Goal: Information Seeking & Learning: Check status

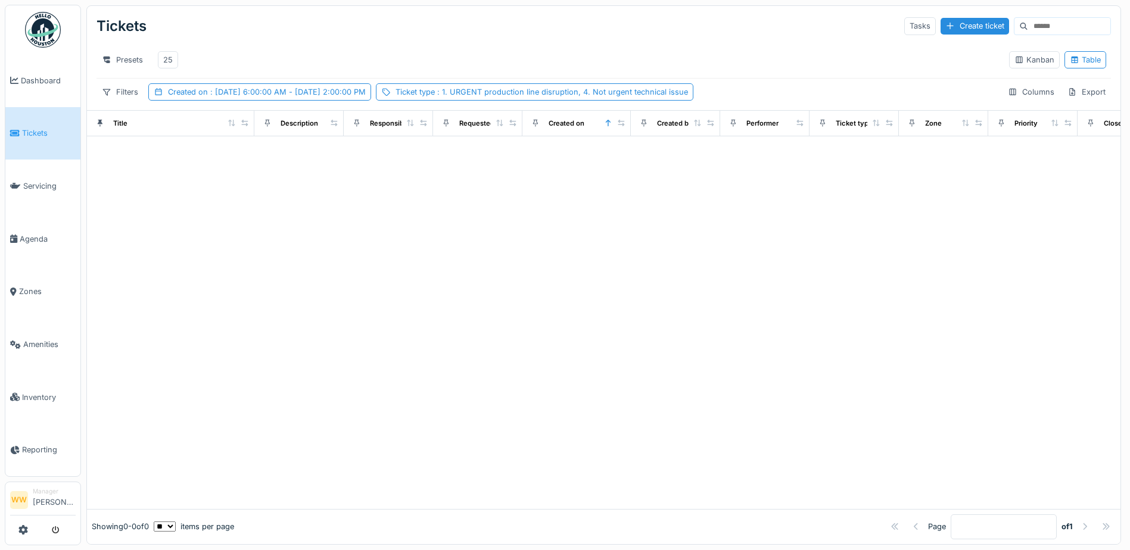
click at [169, 64] on div "25" at bounding box center [168, 59] width 10 height 11
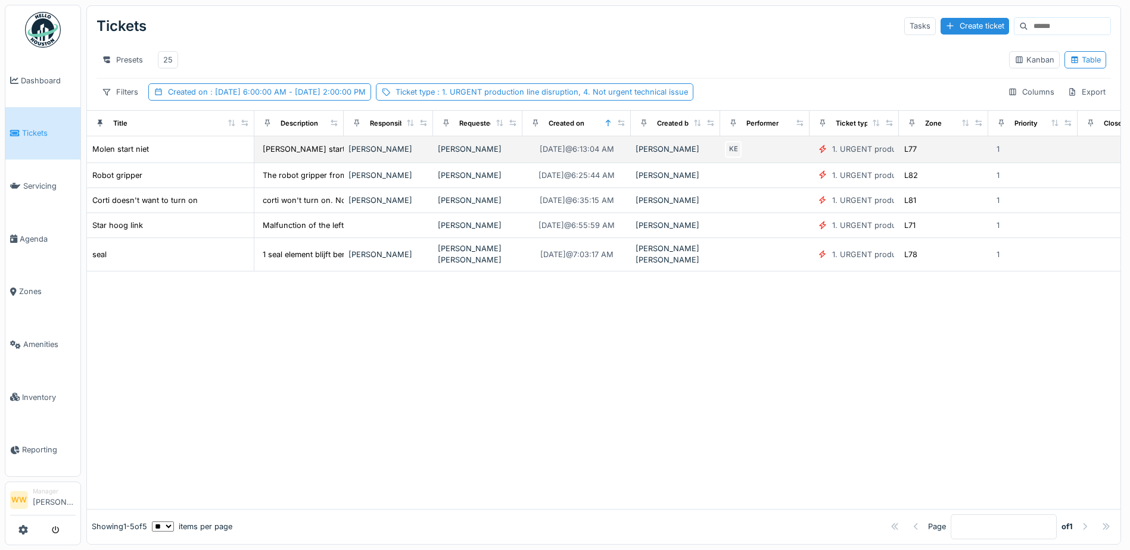
click at [503, 155] on div "[PERSON_NAME]" at bounding box center [478, 149] width 80 height 11
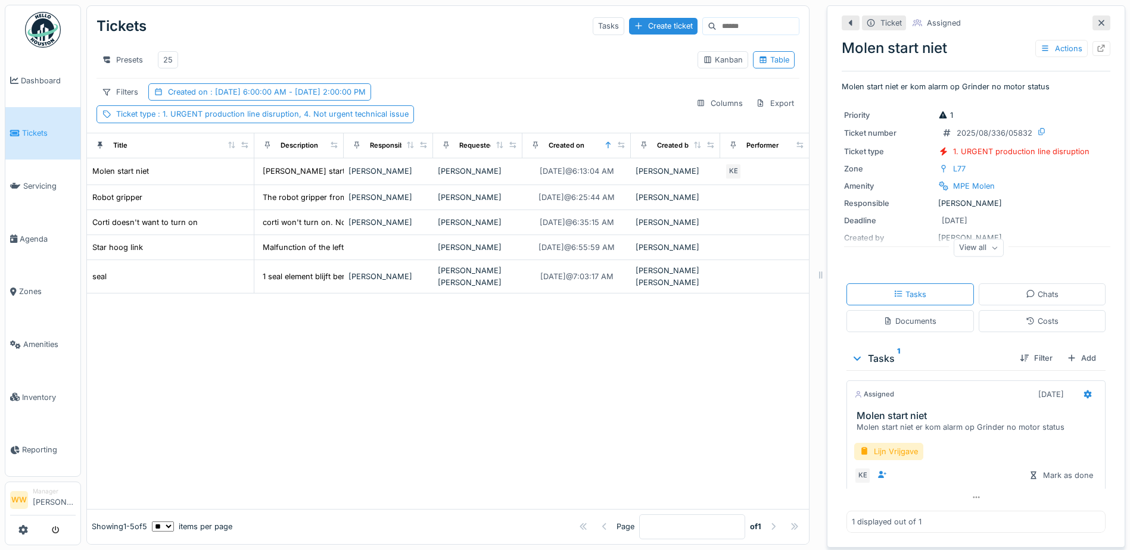
scroll to position [9, 0]
drag, startPoint x: 850, startPoint y: 425, endPoint x: 1054, endPoint y: 425, distance: 203.1
click at [1054, 425] on div "Molen start niet er kom alarm op Grinder no motor status" at bounding box center [978, 427] width 244 height 11
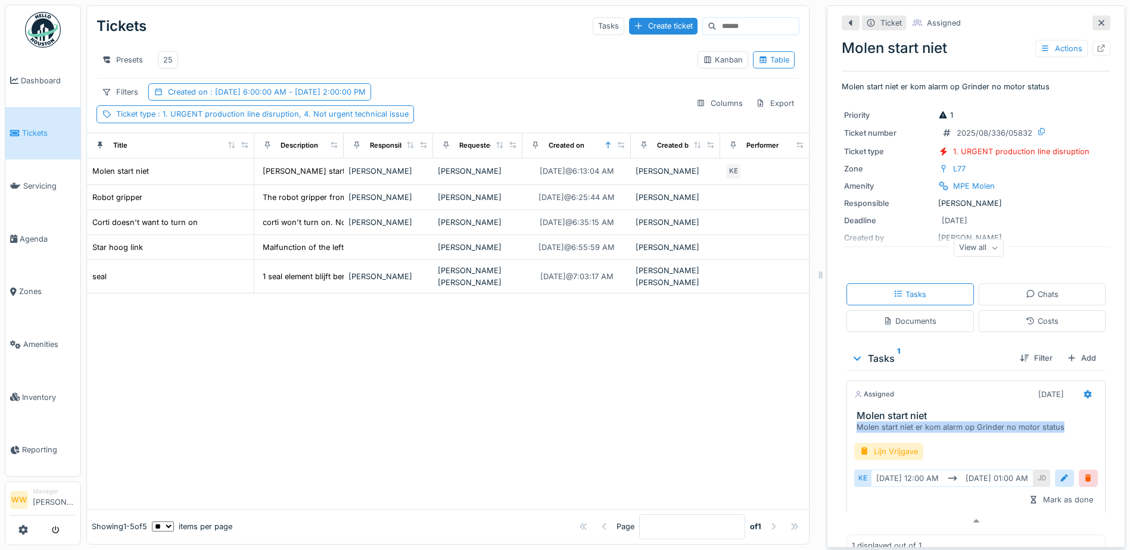
copy div "Molen start niet er kom alarm op Grinder no motor status"
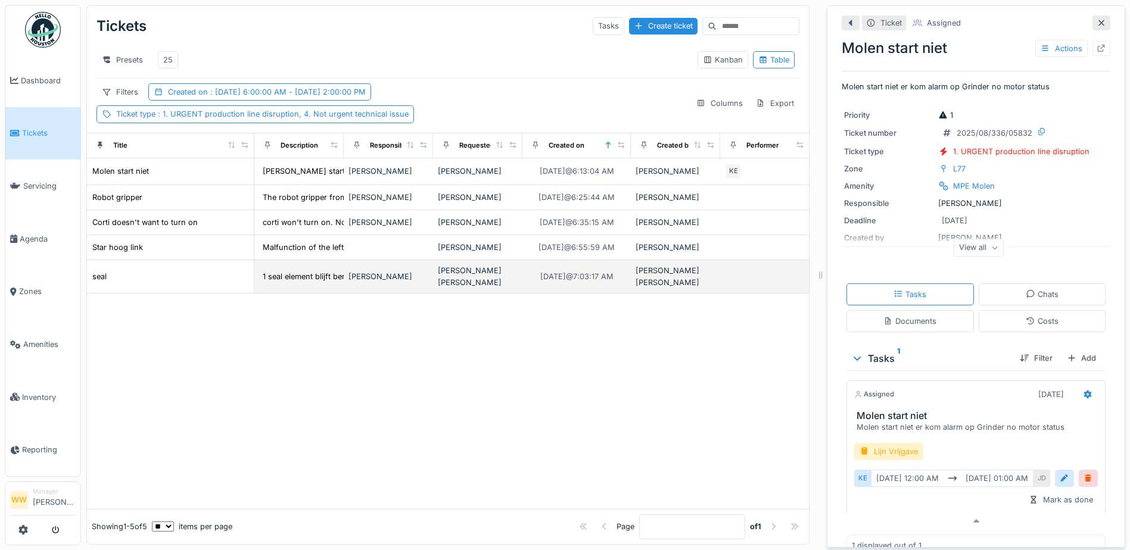
click at [474, 275] on div "[PERSON_NAME] [PERSON_NAME]" at bounding box center [478, 276] width 80 height 23
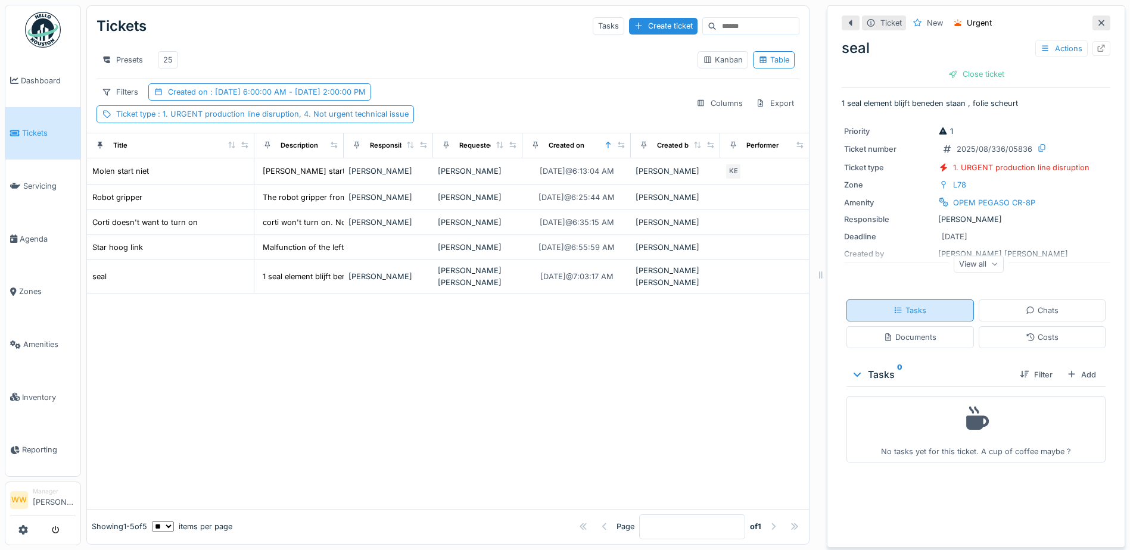
click at [906, 309] on div "Tasks" at bounding box center [909, 311] width 127 height 22
click at [923, 337] on div "Documents" at bounding box center [909, 337] width 127 height 22
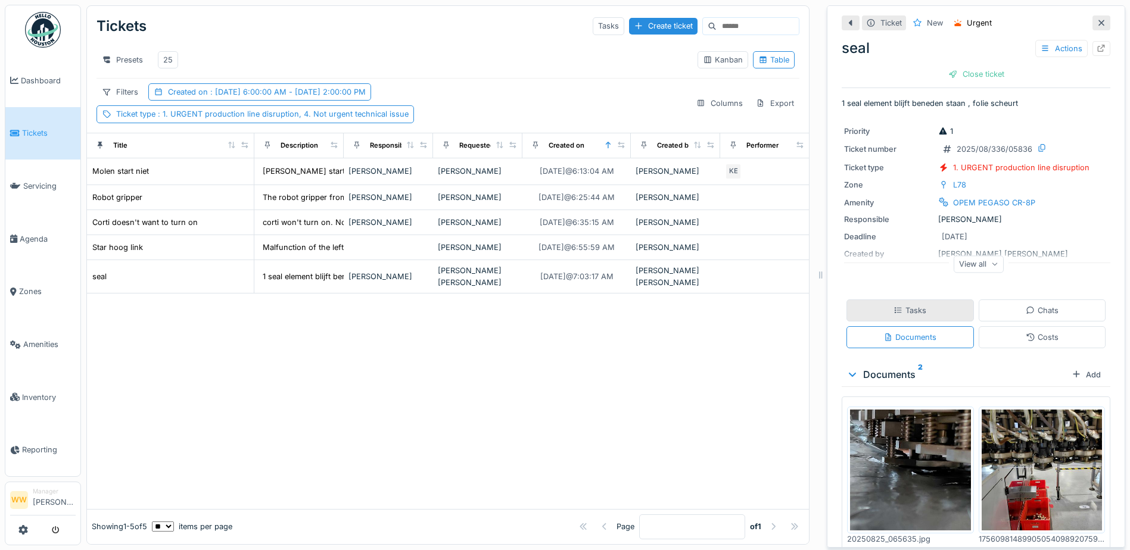
click at [927, 305] on div "Tasks" at bounding box center [909, 311] width 127 height 22
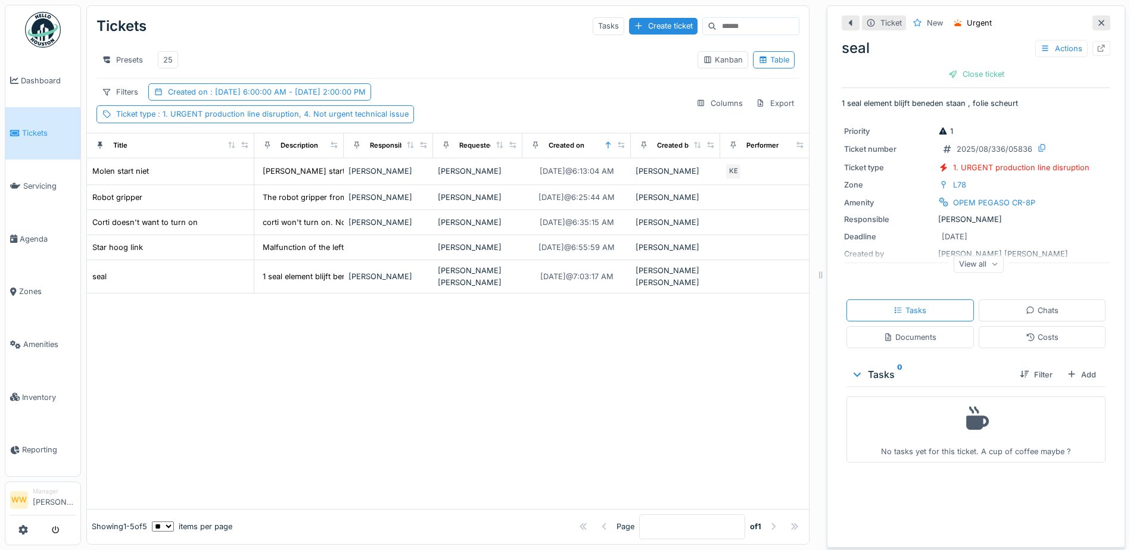
click at [957, 258] on div "View all" at bounding box center [979, 264] width 50 height 17
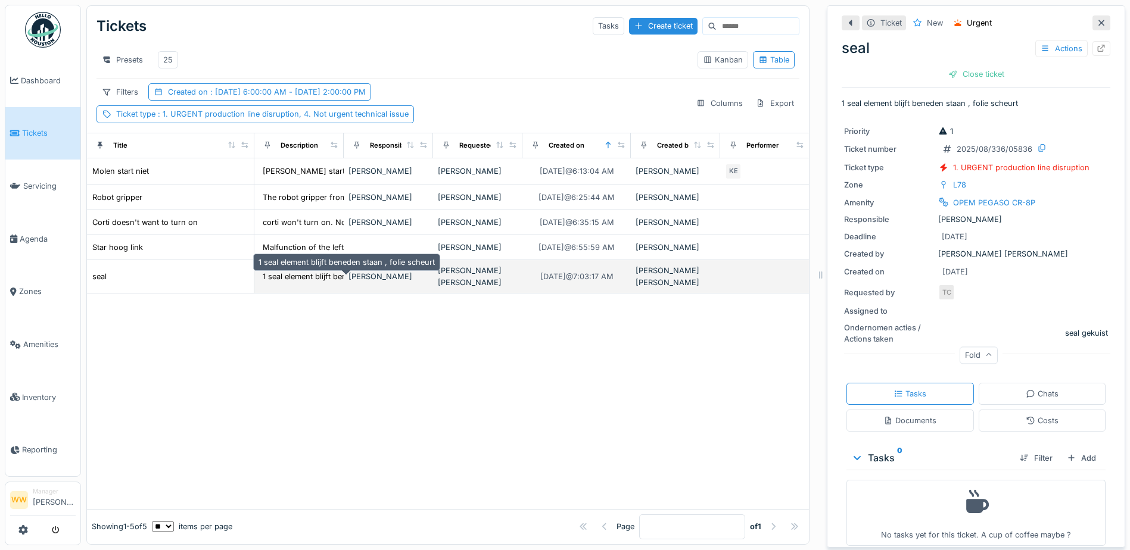
drag, startPoint x: 265, startPoint y: 270, endPoint x: 330, endPoint y: 274, distance: 65.0
click at [330, 274] on div "1 seal element blijft beneden staan , folie sch..." at bounding box center [347, 276] width 169 height 11
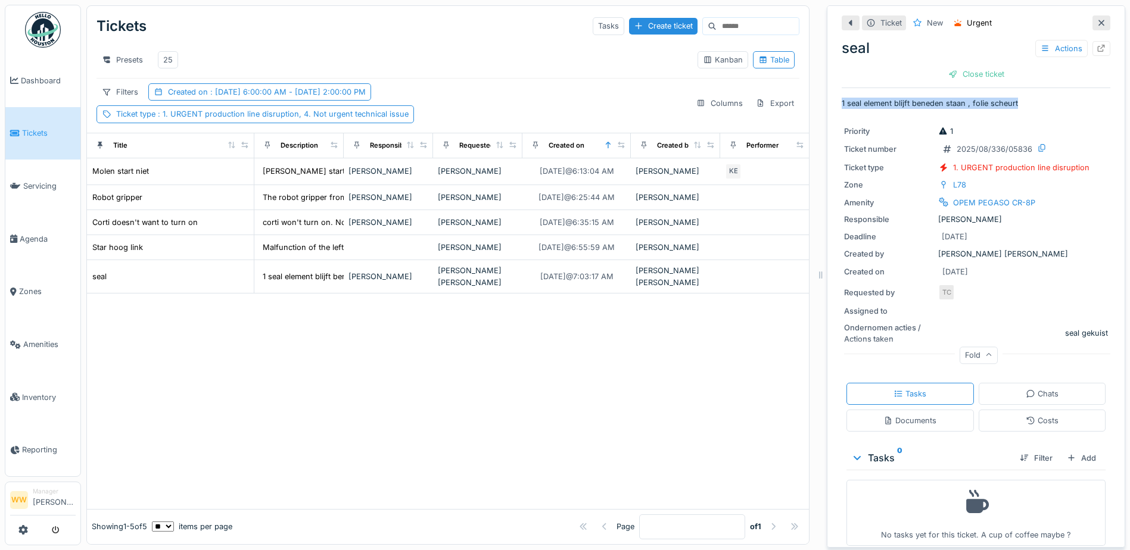
drag, startPoint x: 830, startPoint y: 102, endPoint x: 1019, endPoint y: 104, distance: 189.4
click at [1019, 104] on div "Ticket New Urgent seal Actions Close ticket 1 seal element blijft beneden staan…" at bounding box center [976, 276] width 298 height 543
copy p "1 seal element blijft beneden staan , folie scheurt"
